Goal: Task Accomplishment & Management: Manage account settings

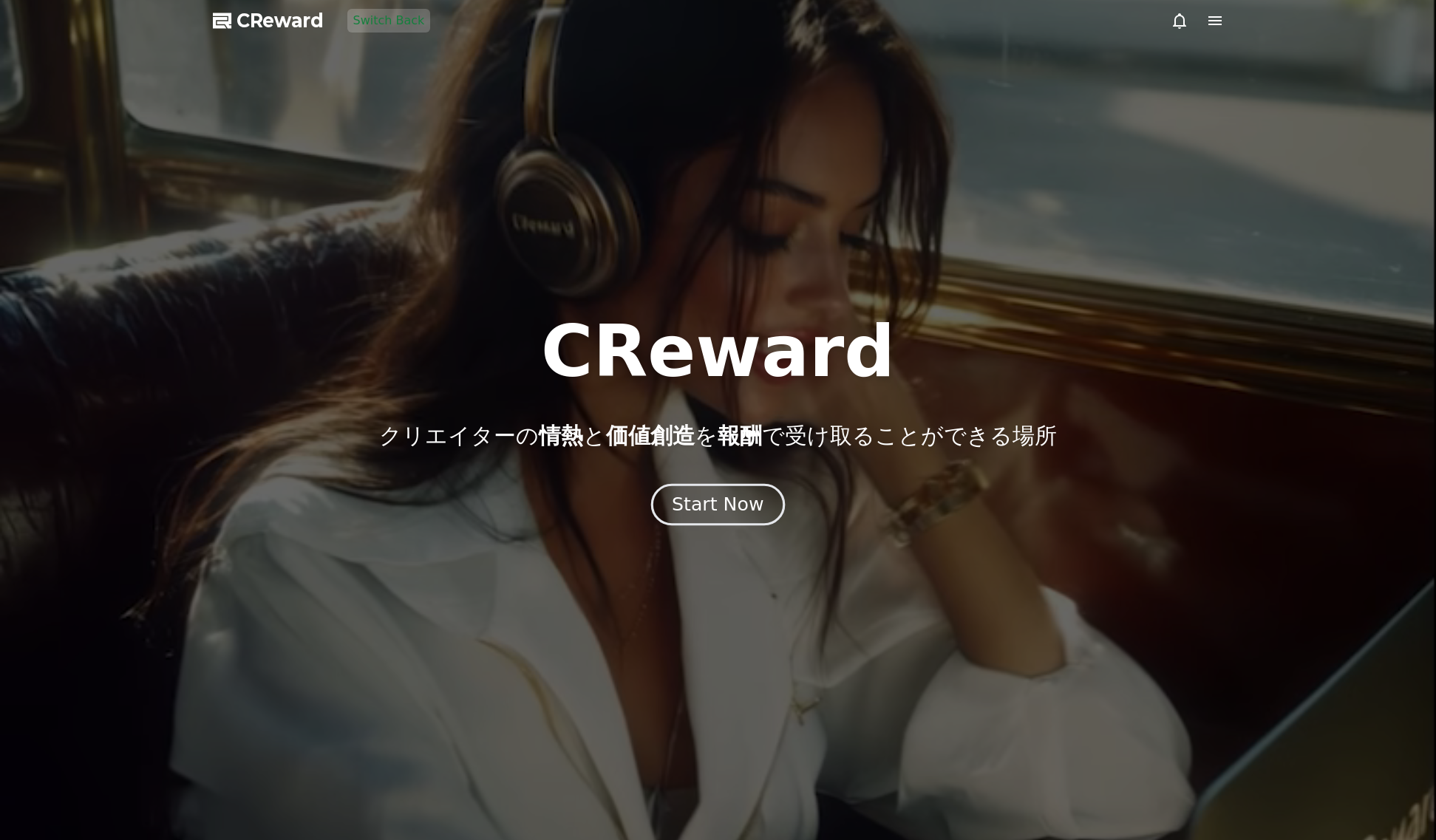
click at [694, 517] on div "Start Now" at bounding box center [718, 504] width 92 height 25
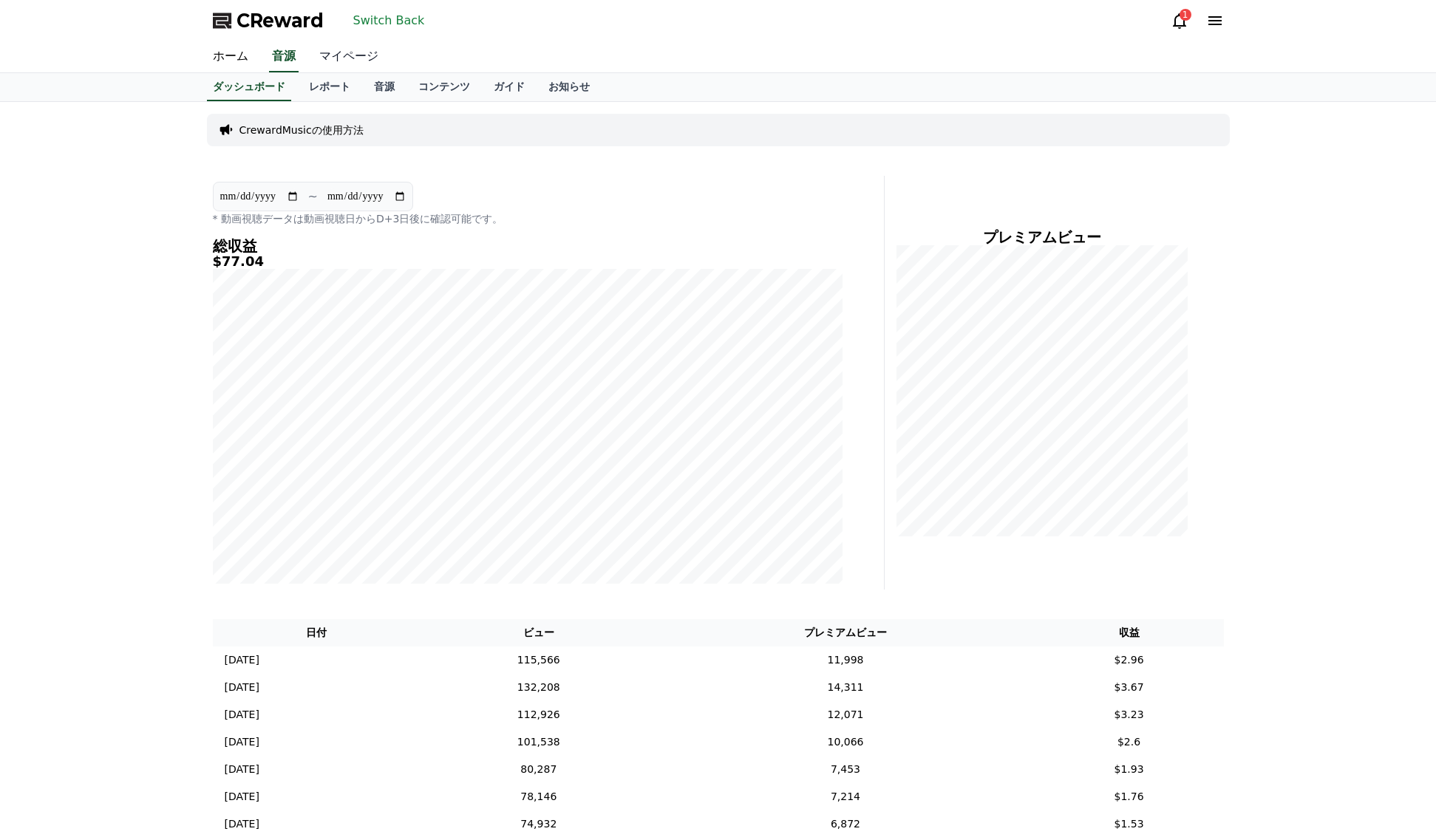
click at [346, 52] on link "マイページ" at bounding box center [349, 57] width 82 height 31
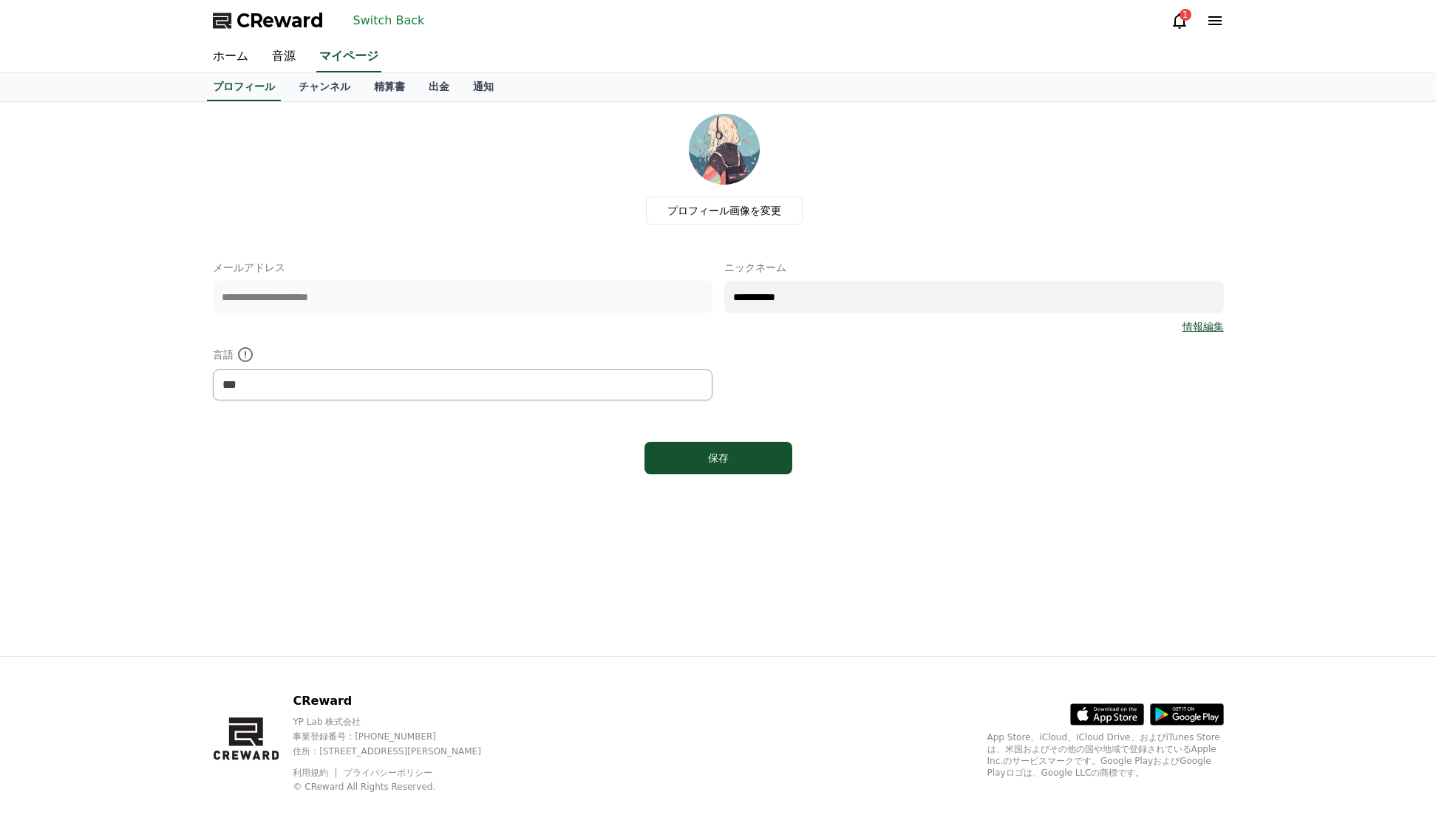
click at [337, 84] on link "チャンネル" at bounding box center [324, 87] width 75 height 28
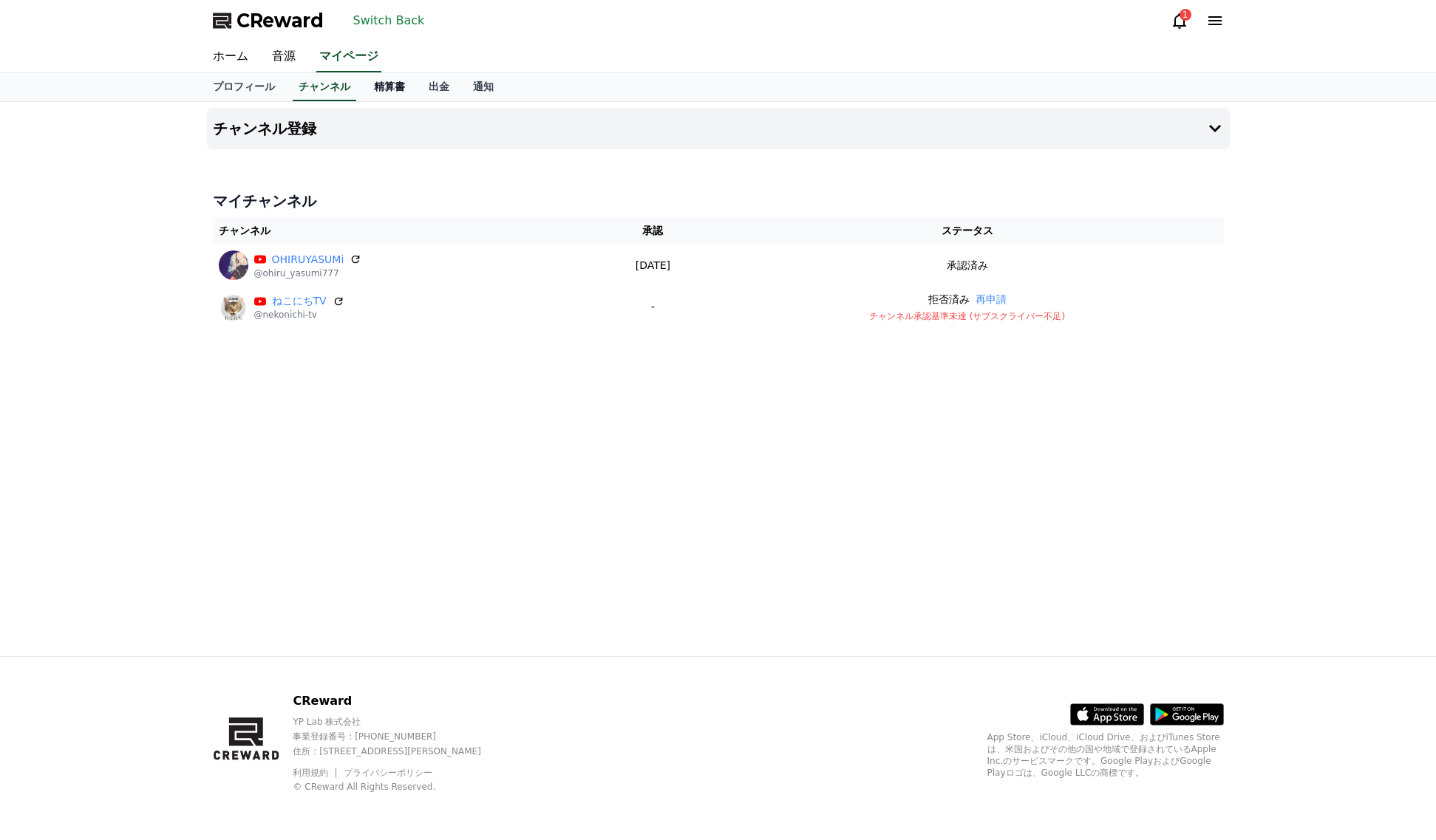
click at [380, 83] on link "精算書" at bounding box center [389, 87] width 54 height 28
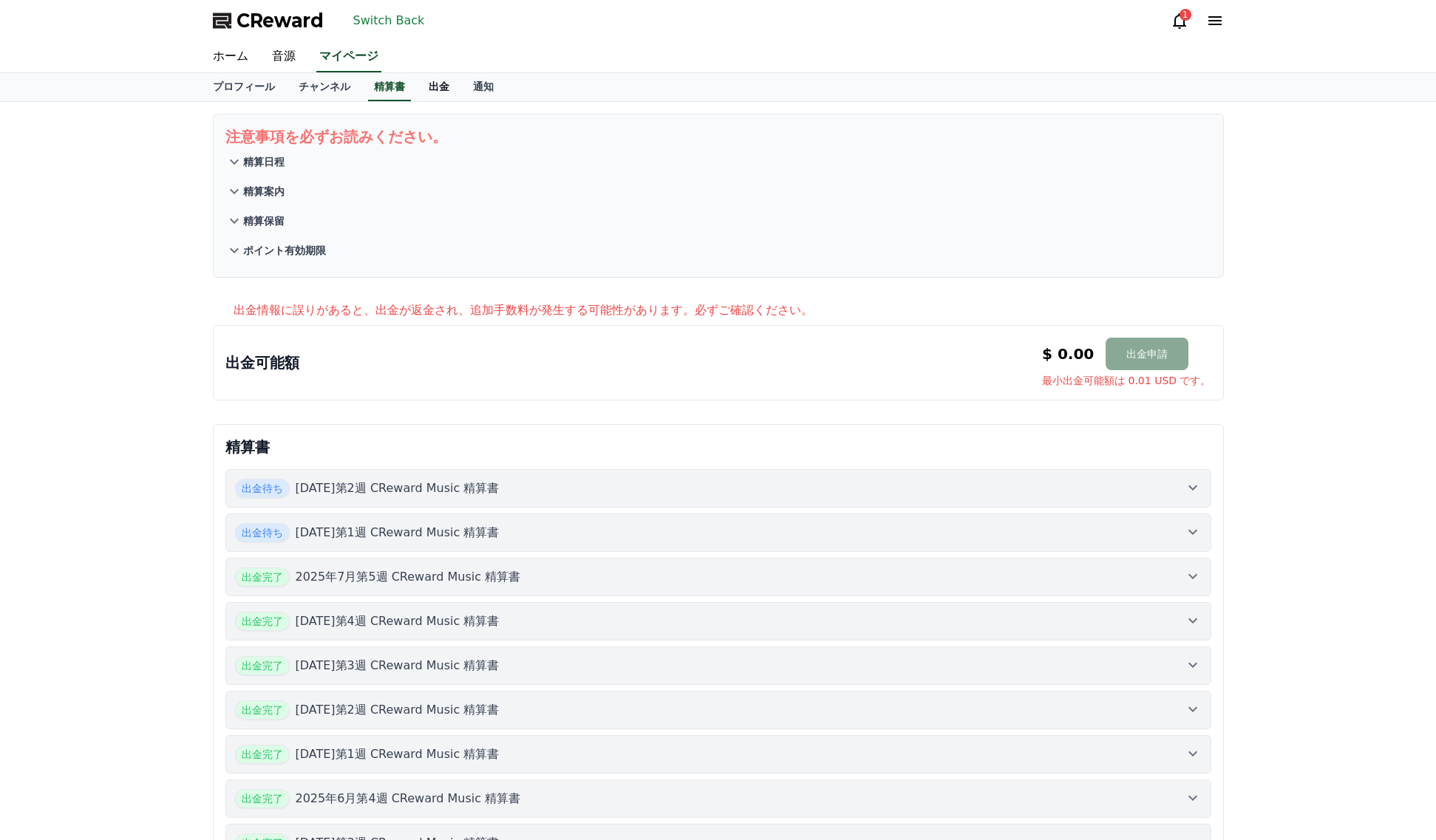
click at [428, 85] on link "出金" at bounding box center [440, 87] width 45 height 28
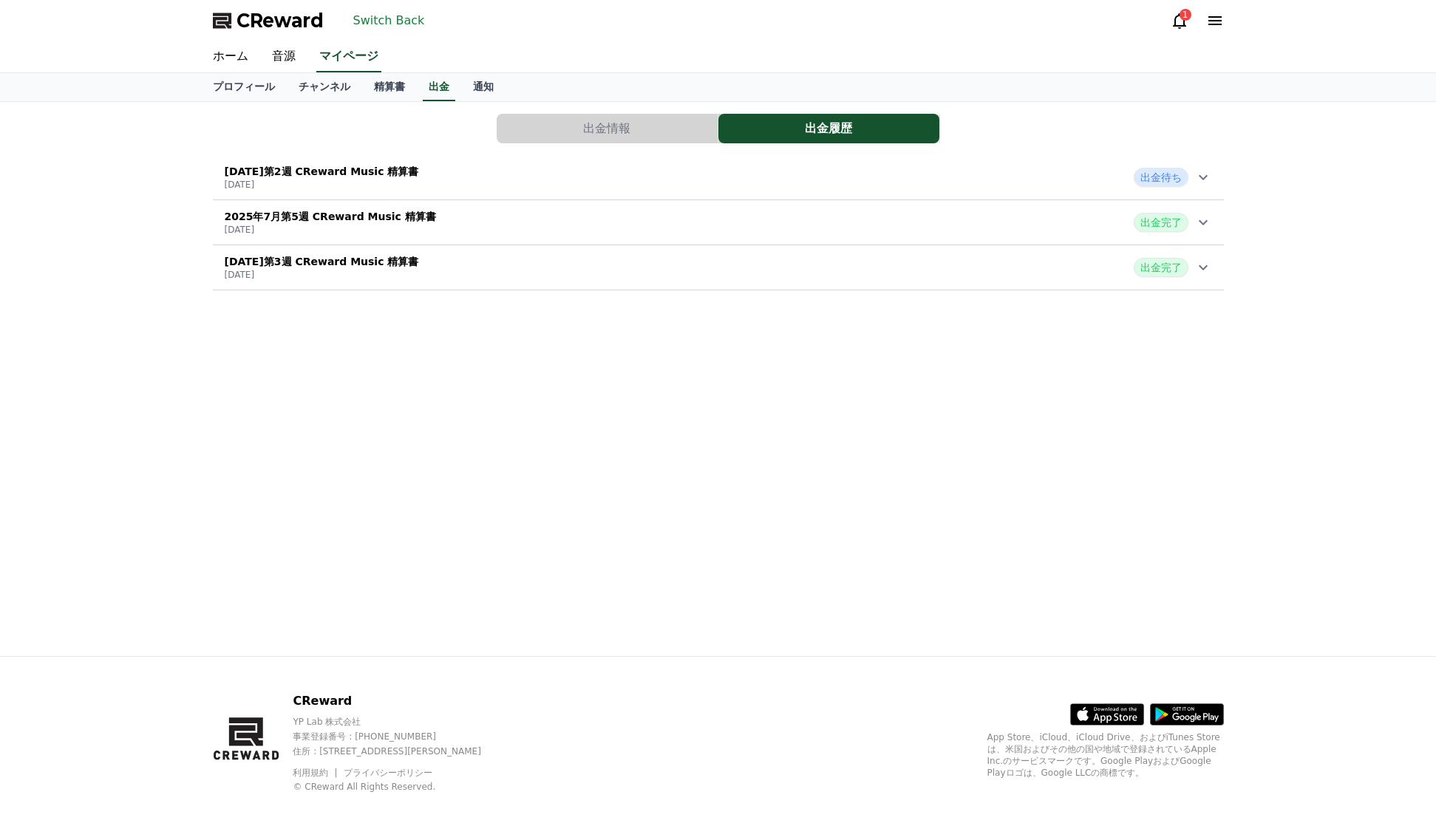
click at [587, 171] on div "[DATE]第2週 CReward Music 精算書 [DATE] 出金待ち" at bounding box center [718, 177] width 1011 height 39
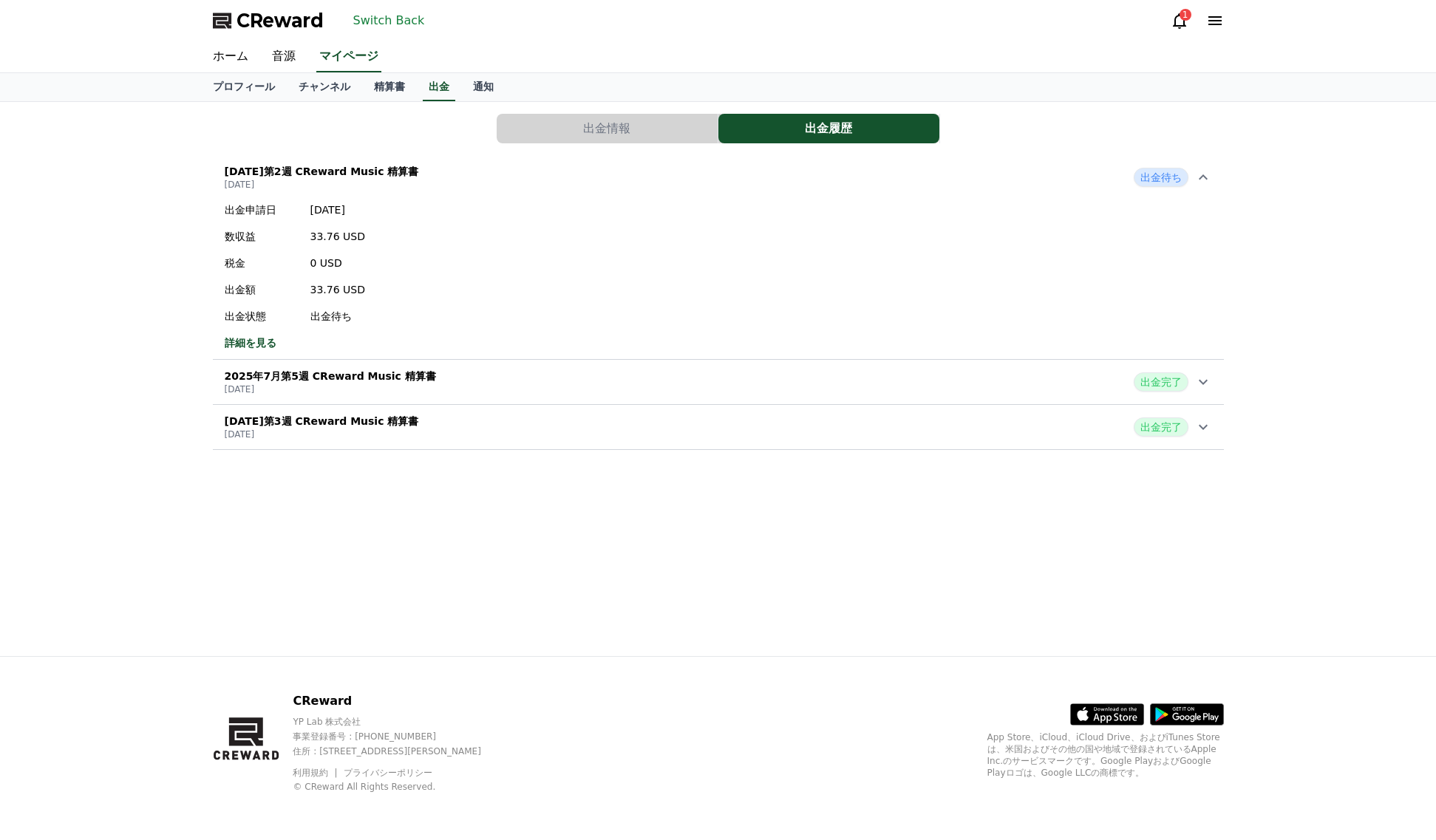
click at [587, 171] on div "[DATE]第2週 CReward Music 精算書 [DATE] 出金待ち" at bounding box center [718, 177] width 1011 height 39
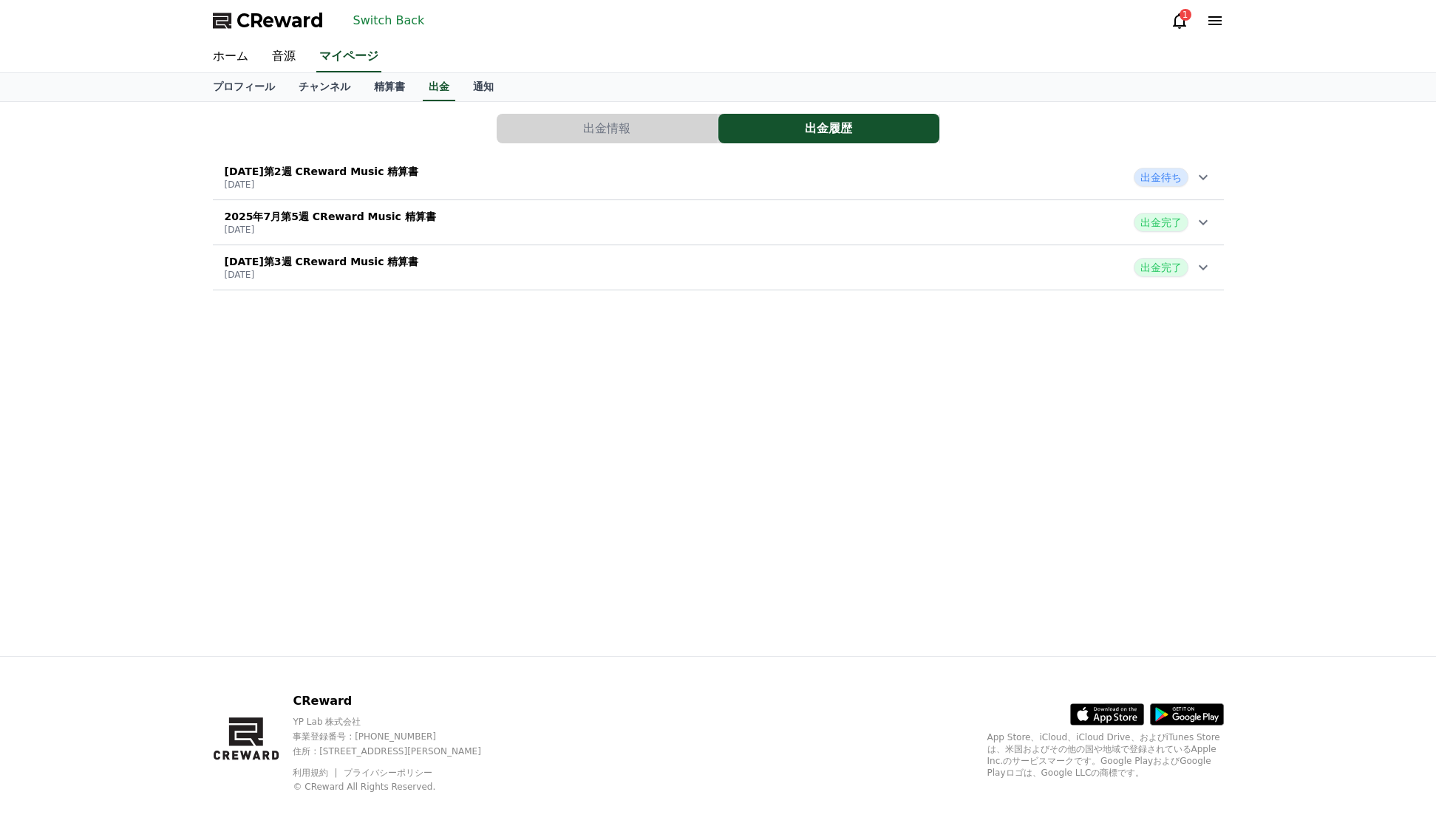
click at [1299, 251] on div "出金情報 出金履歴 [DATE]第2週 CReward Music 精算書 [DATE] 出金待ち [DATE]第5週 CReward Music 精算書 […" at bounding box center [718, 379] width 1436 height 554
click at [403, 14] on button "Switch Back" at bounding box center [388, 21] width 83 height 24
